Goal: Information Seeking & Learning: Check status

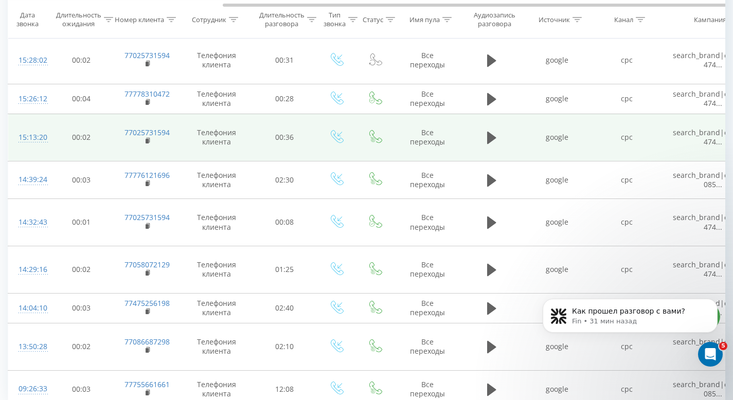
scroll to position [0, 115]
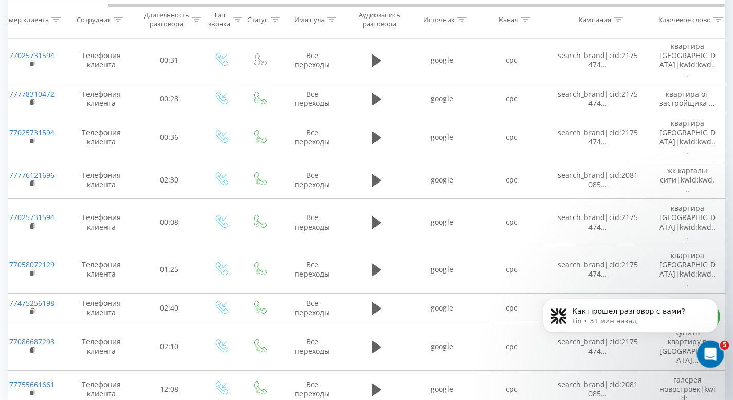
click at [712, 357] on icon "Открыть службу сообщений Intercom" at bounding box center [709, 353] width 17 height 17
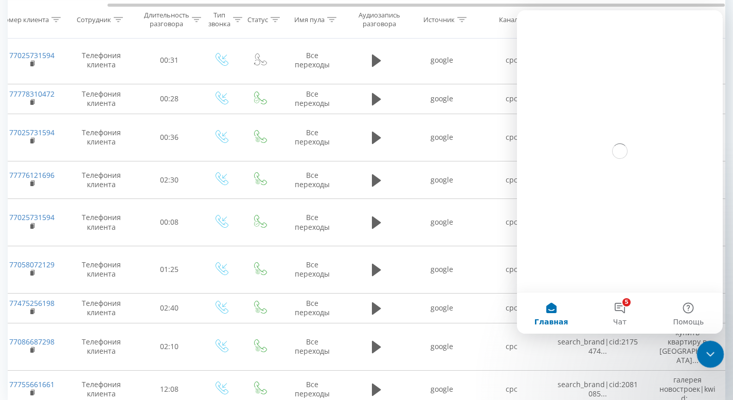
scroll to position [0, 0]
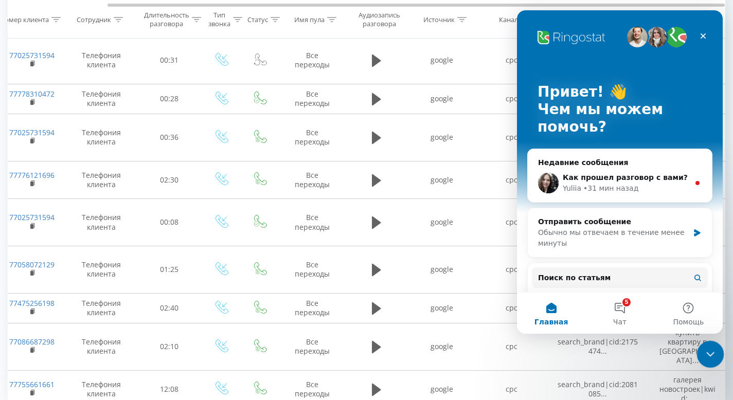
click at [715, 356] on icon "Закрыть службу сообщений Intercom" at bounding box center [709, 353] width 12 height 12
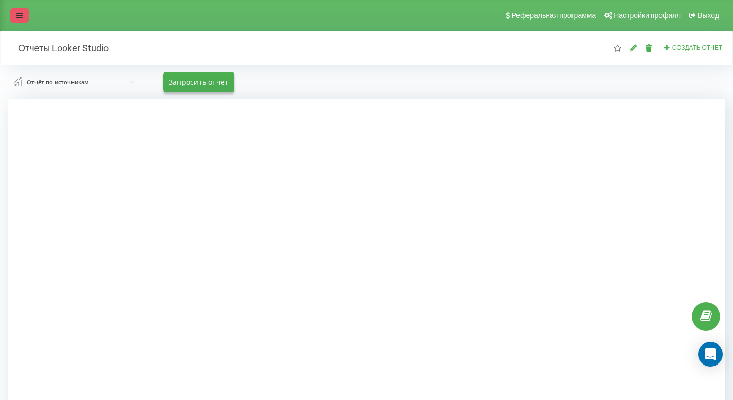
click at [13, 20] on link at bounding box center [19, 15] width 19 height 14
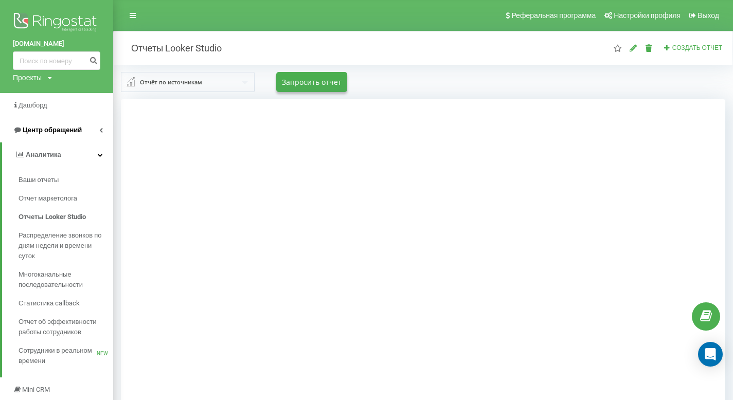
click at [69, 124] on link "Центр обращений" at bounding box center [56, 130] width 113 height 25
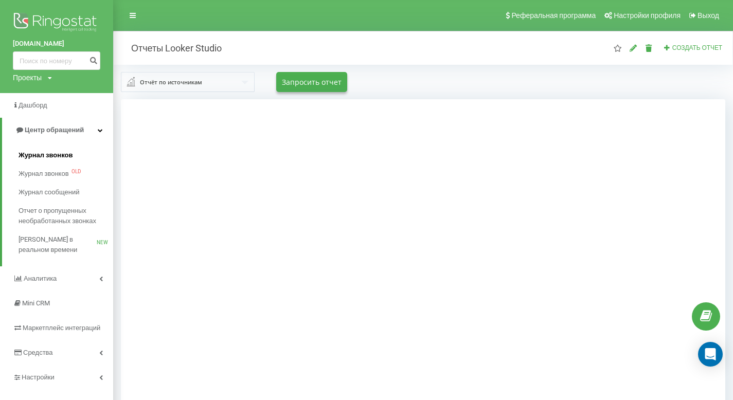
click at [65, 149] on link "Журнал звонков" at bounding box center [66, 155] width 95 height 19
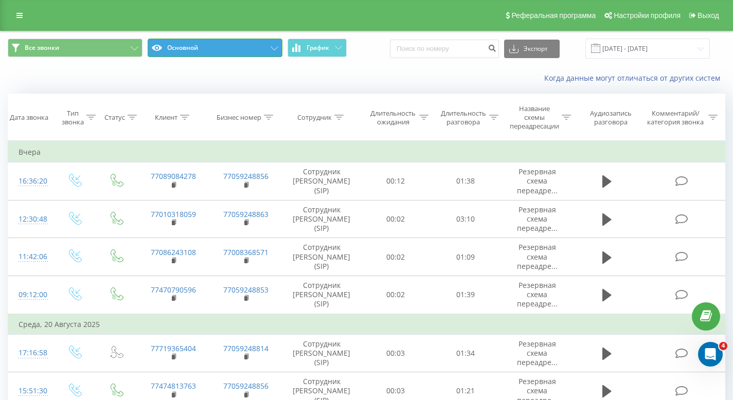
click at [208, 56] on button "Основной" at bounding box center [215, 48] width 135 height 19
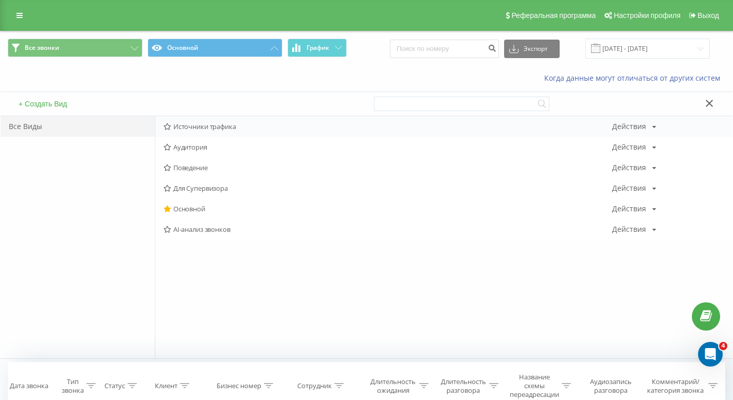
click at [199, 132] on div "Источники трафика Действия Редактировать Копировать Удалить По умолчанию Подели…" at bounding box center [443, 126] width 577 height 21
click at [205, 124] on span "Источники трафика" at bounding box center [388, 126] width 449 height 7
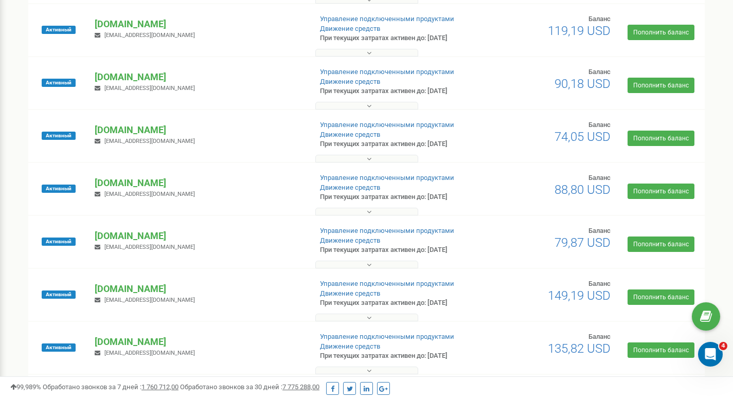
scroll to position [398, 0]
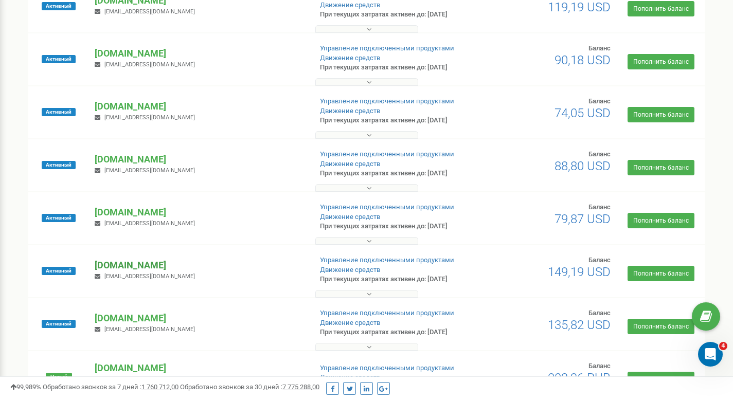
click at [135, 260] on p "[DOMAIN_NAME]" at bounding box center [199, 265] width 208 height 13
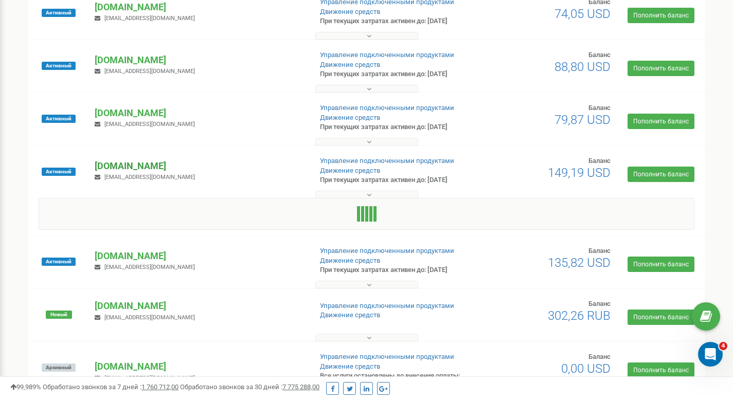
scroll to position [515, 0]
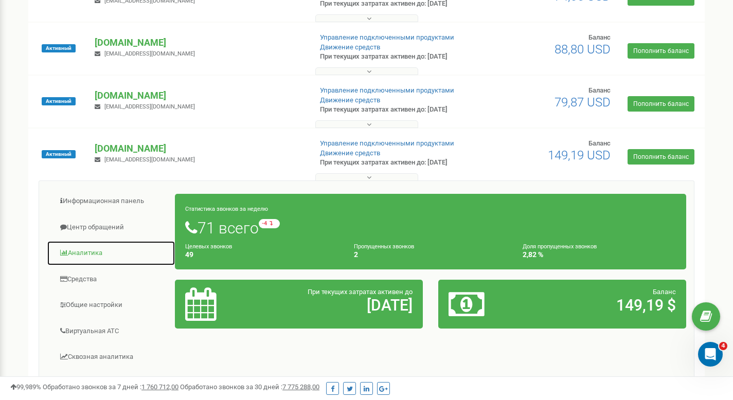
click at [93, 244] on link "Аналитика" at bounding box center [111, 253] width 129 height 25
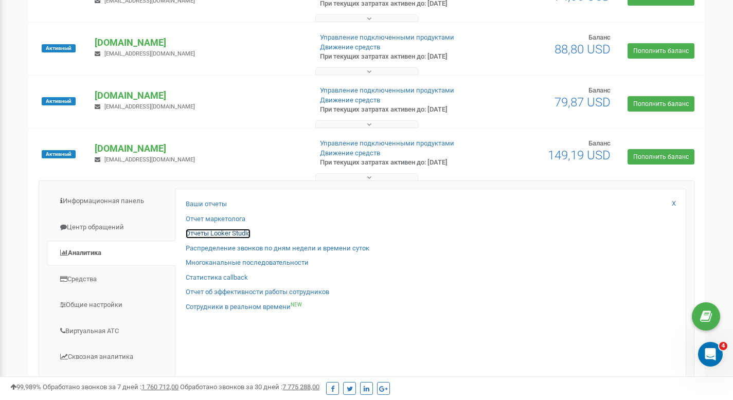
click at [188, 236] on link "Отчеты Looker Studio" at bounding box center [218, 234] width 65 height 10
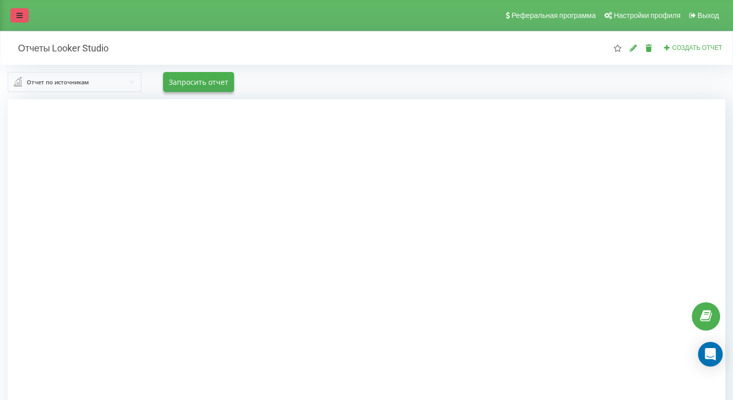
click at [15, 10] on link at bounding box center [19, 15] width 19 height 14
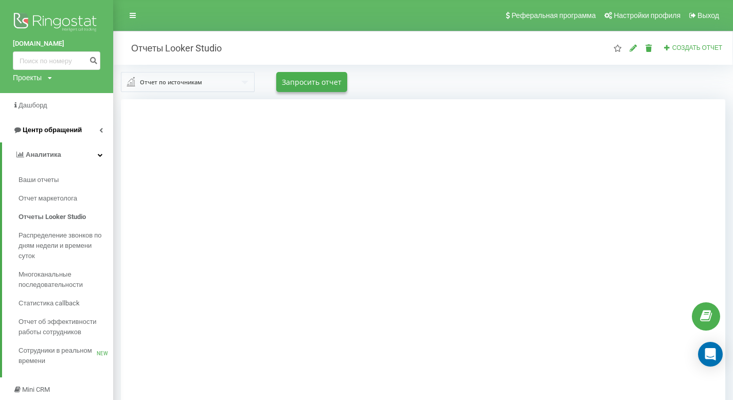
click at [44, 125] on span "Центр обращений" at bounding box center [47, 130] width 69 height 10
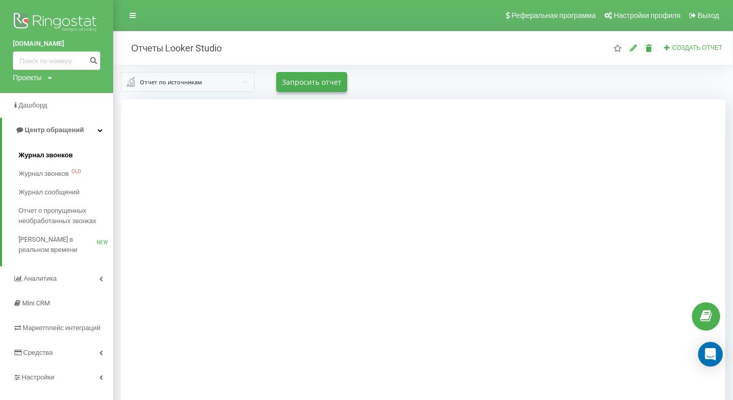
click at [43, 147] on link "Журнал звонков" at bounding box center [66, 155] width 95 height 19
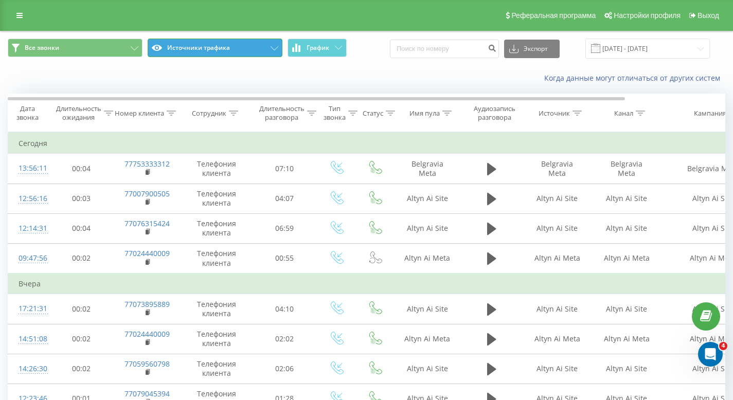
click at [218, 52] on button "Источники трафика" at bounding box center [215, 48] width 135 height 19
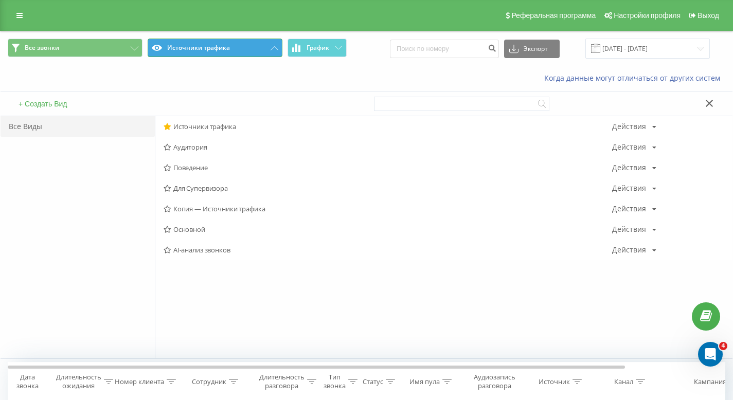
click at [230, 44] on button "Источники трафика" at bounding box center [215, 48] width 135 height 19
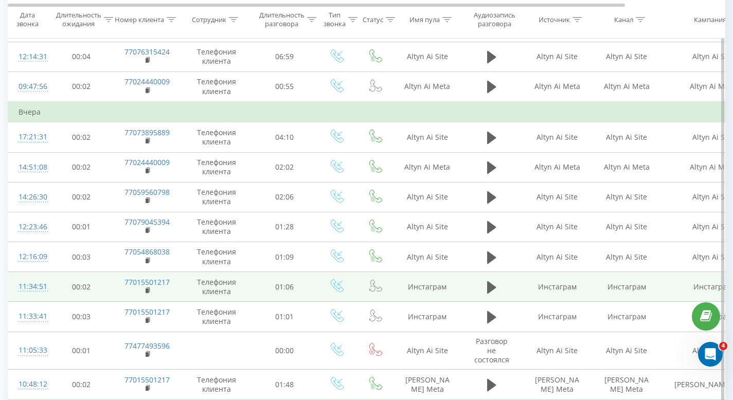
scroll to position [150, 0]
